Goal: Task Accomplishment & Management: Use online tool/utility

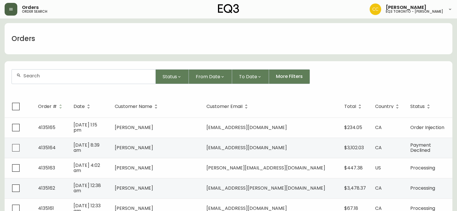
click at [13, 9] on icon "button" at bounding box center [11, 9] width 5 height 5
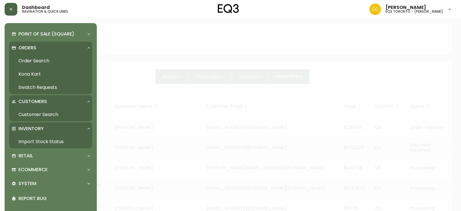
drag, startPoint x: 48, startPoint y: 141, endPoint x: 43, endPoint y: 114, distance: 28.1
click at [48, 141] on link "Import Stock Status" at bounding box center [50, 141] width 83 height 13
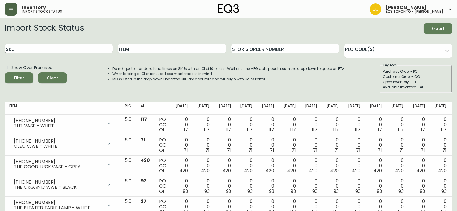
click at [73, 48] on input "SKU" at bounding box center [59, 48] width 108 height 9
paste input "[PHONE_NUMBER]"
type input "[PHONE_NUMBER]"
click at [5, 72] on button "Filter" at bounding box center [19, 77] width 29 height 11
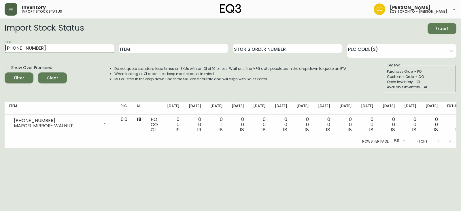
drag, startPoint x: 60, startPoint y: 44, endPoint x: 0, endPoint y: 39, distance: 60.4
click at [0, 39] on main "Import Stock Status Export SKU [PHONE_NUMBER] Item Storis Order Number PLC Code…" at bounding box center [230, 82] width 461 height 129
